Goal: Transaction & Acquisition: Purchase product/service

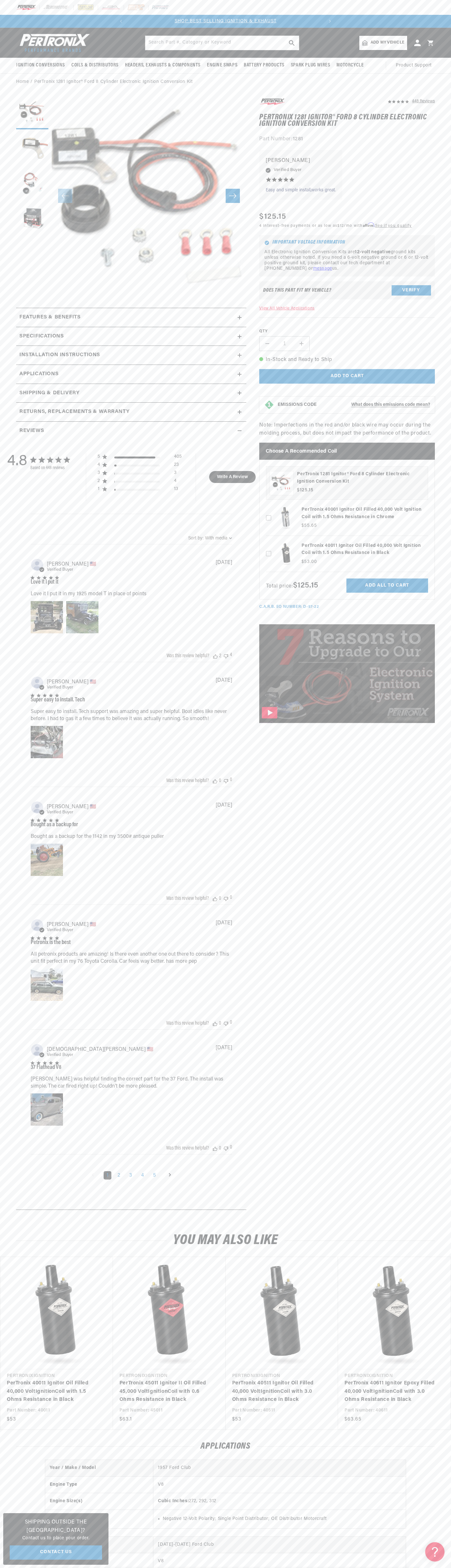
click at [90, 17] on slideshow-component "SHOP BEST SELLING IGNITION & EXHAUST FREE SHIPPING ON ORDERS OVER $109" at bounding box center [225, 21] width 451 height 13
click at [447, 1446] on div "Applications" at bounding box center [225, 1447] width 451 height 8
click at [424, 1568] on html "Skip to content Your cart Your cart is empty Get the right parts the first time…" at bounding box center [225, 784] width 451 height 1568
click at [28, 1395] on link "PerTronix 40011 Ignitor Oil Filled 40,000 Volt Ignition Coil with 1.5 Ohms Resi…" at bounding box center [53, 1391] width 93 height 25
